Goal: Task Accomplishment & Management: Use online tool/utility

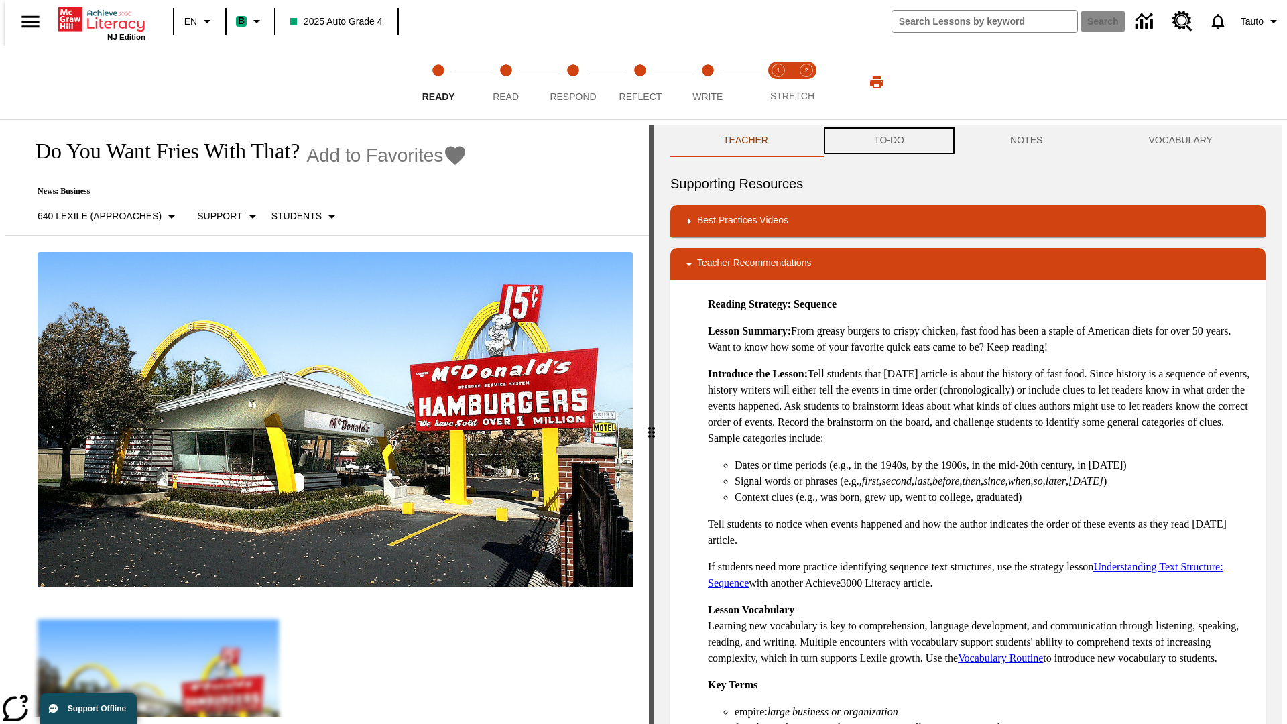
click at [888, 141] on button "TO-DO" at bounding box center [889, 141] width 136 height 32
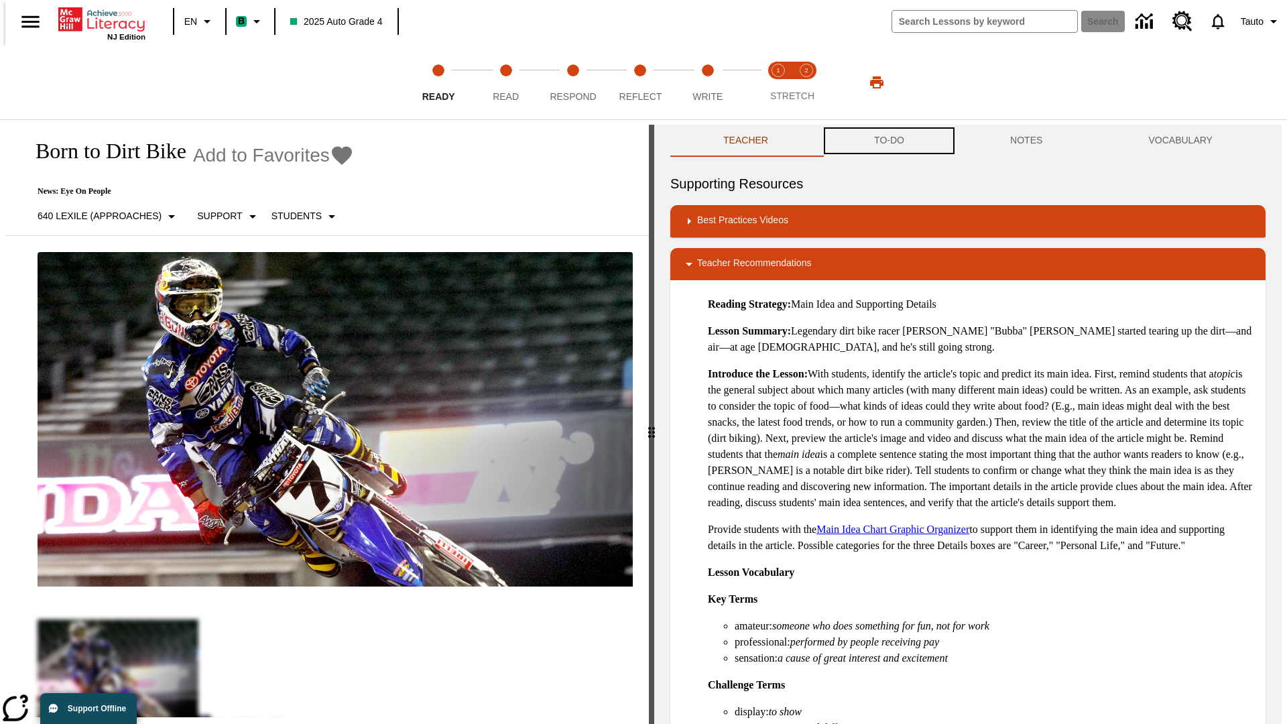
click at [888, 141] on button "TO-DO" at bounding box center [889, 141] width 136 height 32
